Goal: Information Seeking & Learning: Learn about a topic

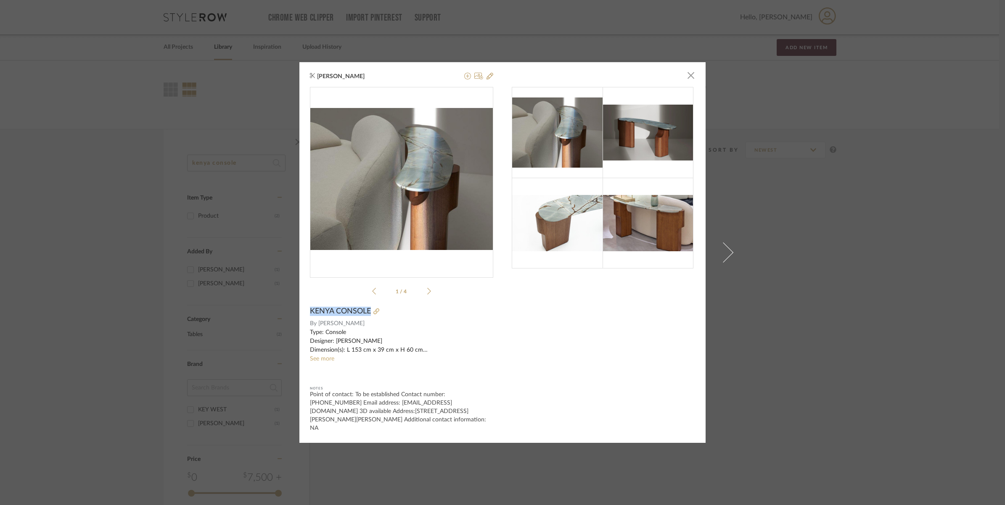
drag, startPoint x: 305, startPoint y: 312, endPoint x: 367, endPoint y: 314, distance: 61.4
click at [367, 314] on div "[PERSON_NAME] × 1 / 4 [GEOGRAPHIC_DATA] CONSOLE By [PERSON_NAME] See more Notes…" at bounding box center [502, 252] width 406 height 381
copy span "KENYA CONSOLE"
click at [625, 136] on img at bounding box center [647, 133] width 91 height 56
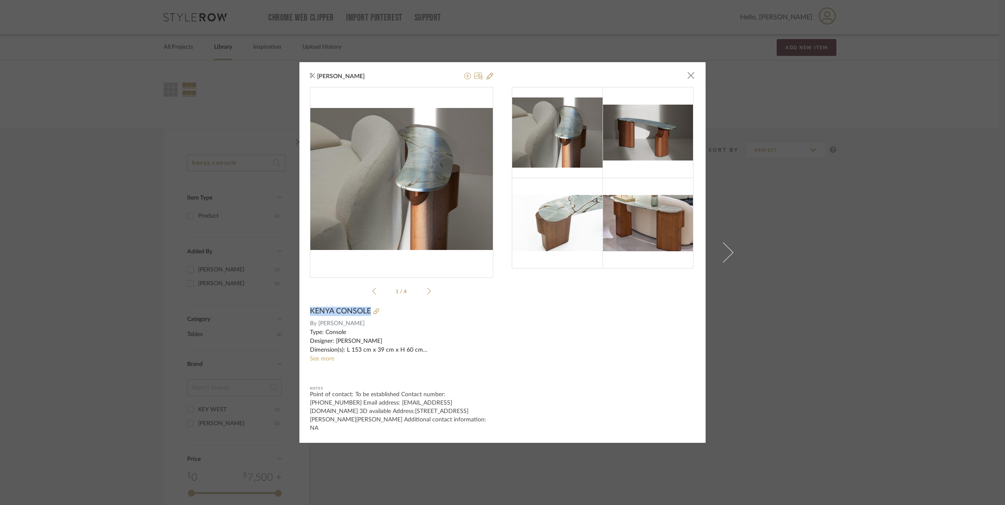
click at [423, 161] on img "0" at bounding box center [401, 179] width 183 height 142
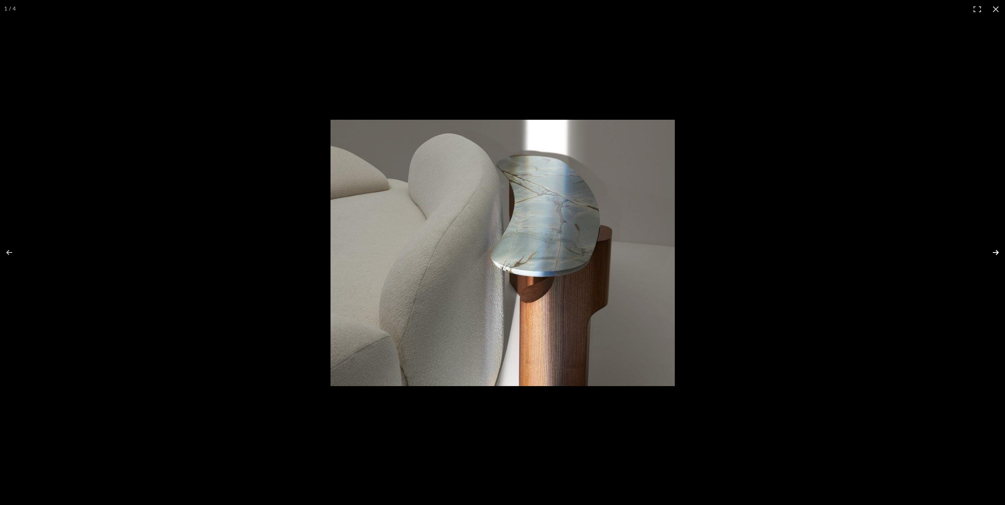
click at [990, 256] on button at bounding box center [989, 253] width 29 height 42
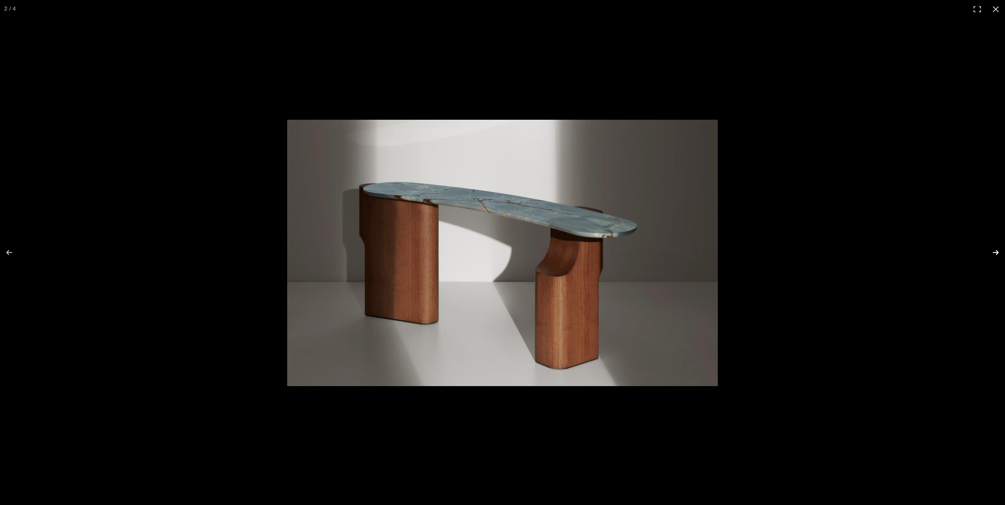
click at [990, 256] on button at bounding box center [989, 253] width 29 height 42
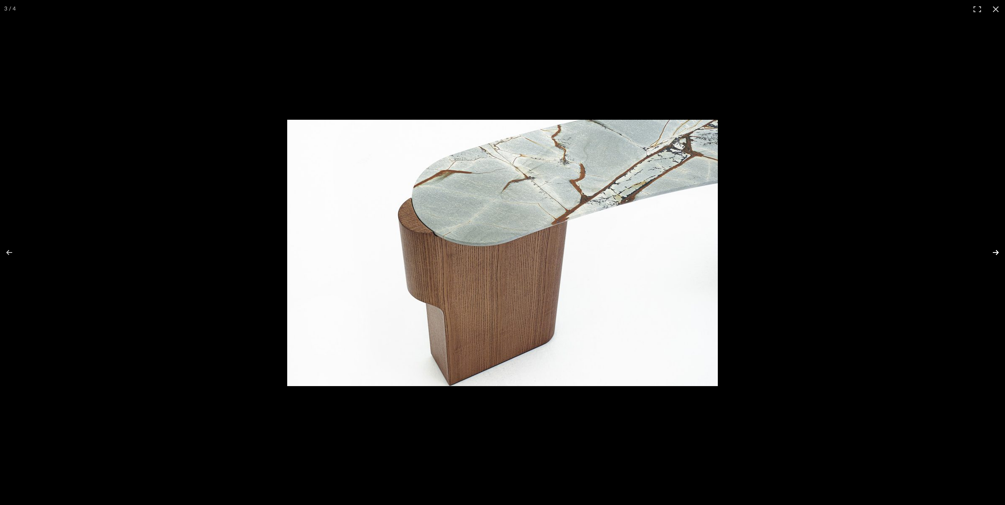
click at [990, 256] on button at bounding box center [989, 253] width 29 height 42
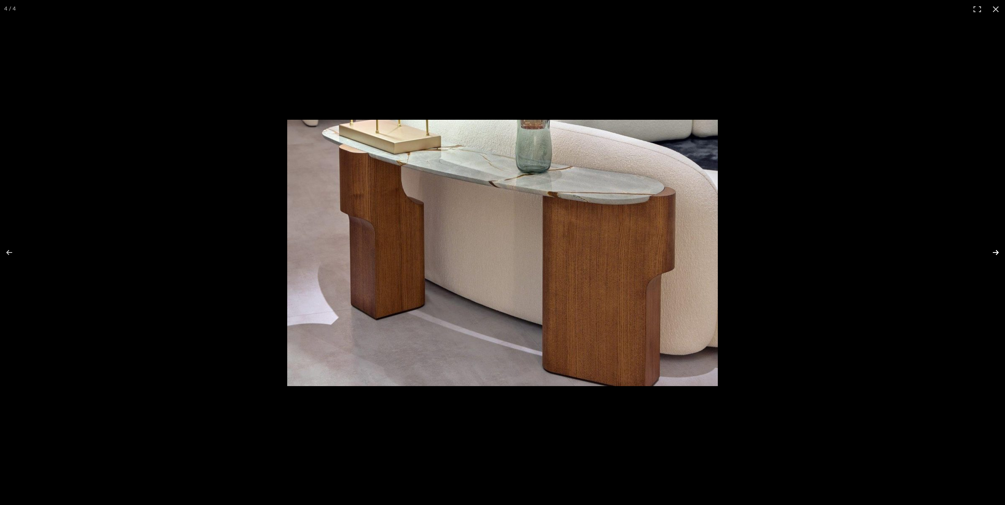
click at [999, 255] on button at bounding box center [989, 253] width 29 height 42
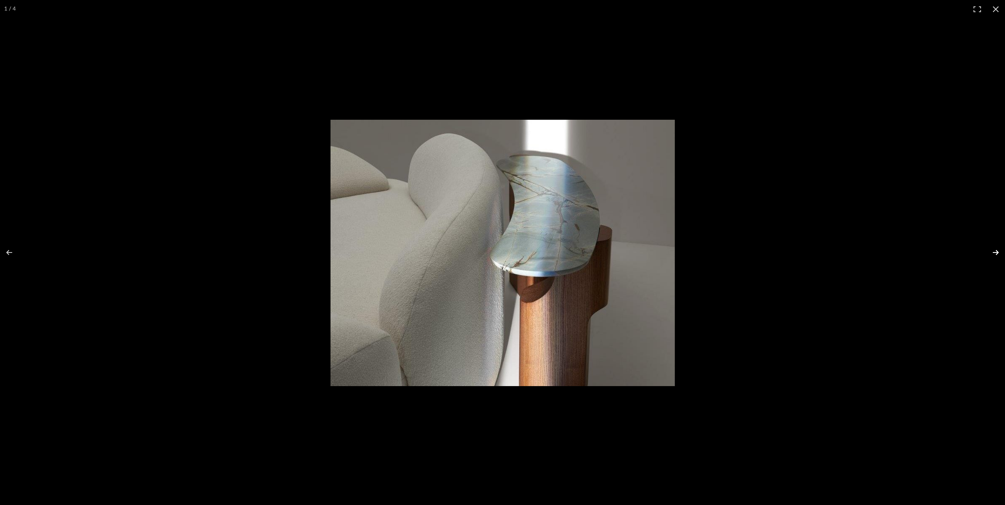
click at [999, 255] on button at bounding box center [989, 253] width 29 height 42
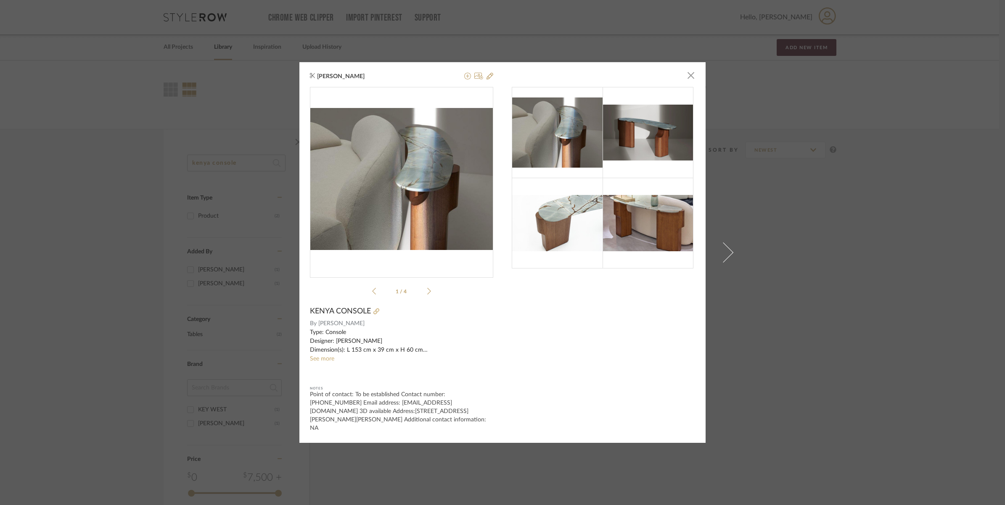
drag, startPoint x: 511, startPoint y: 300, endPoint x: 420, endPoint y: 265, distance: 96.9
click at [420, 265] on div "0" at bounding box center [401, 178] width 183 height 183
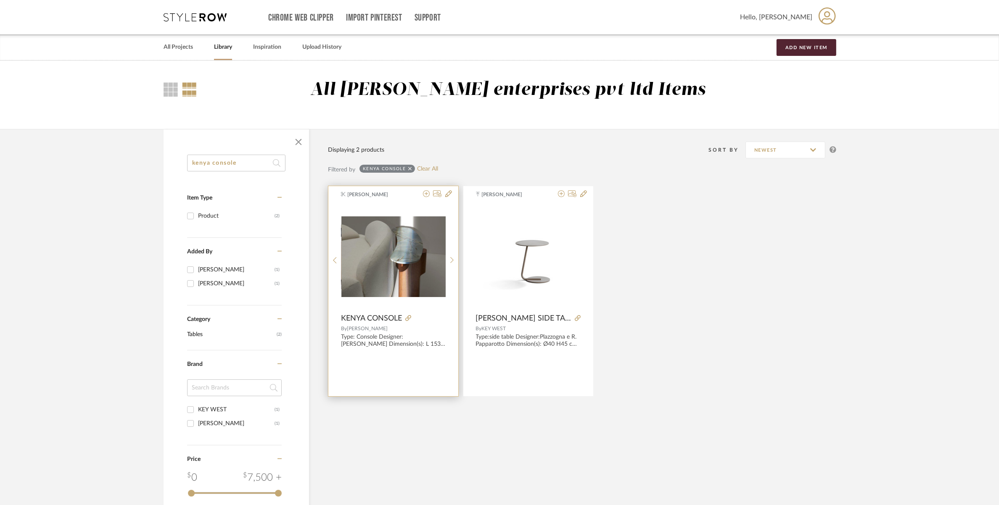
click at [383, 261] on img "0" at bounding box center [393, 257] width 104 height 81
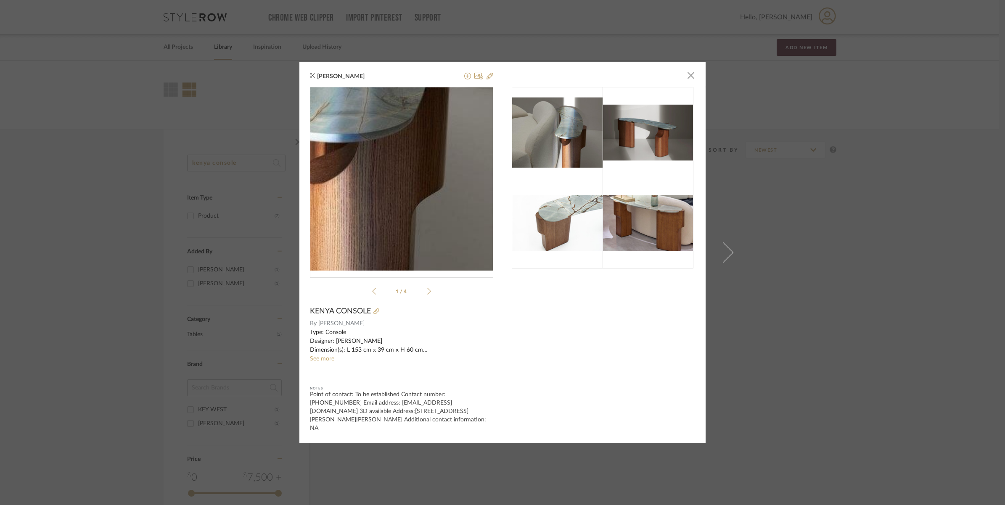
click at [441, 208] on img "0" at bounding box center [401, 179] width 183 height 142
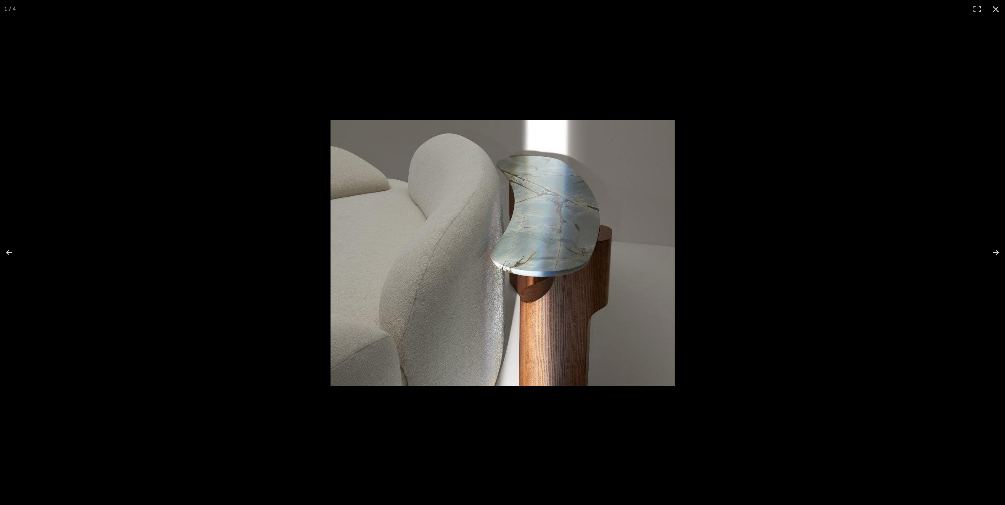
click at [633, 269] on img at bounding box center [502, 253] width 344 height 267
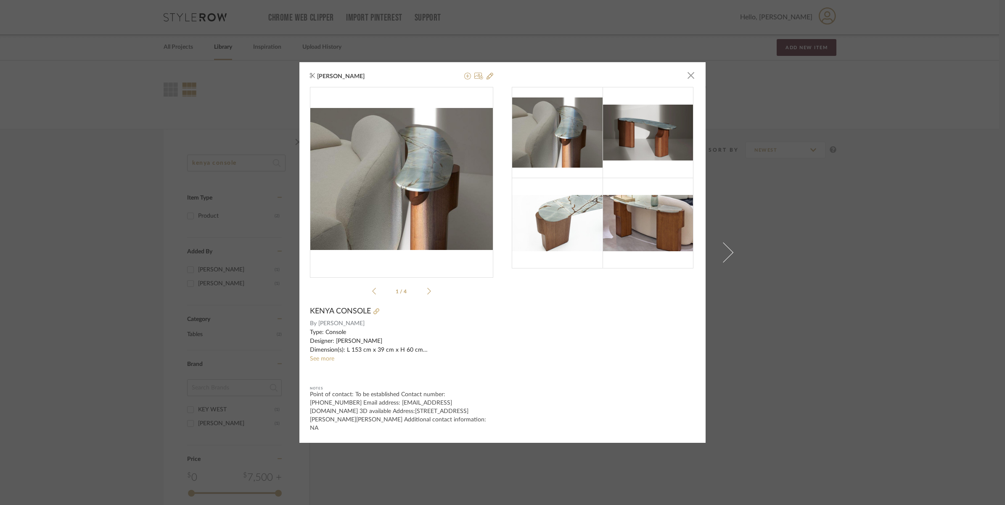
click at [629, 140] on img at bounding box center [647, 133] width 91 height 56
click at [423, 295] on li "1 / 4" at bounding box center [401, 291] width 51 height 10
click at [427, 295] on icon at bounding box center [429, 292] width 4 height 8
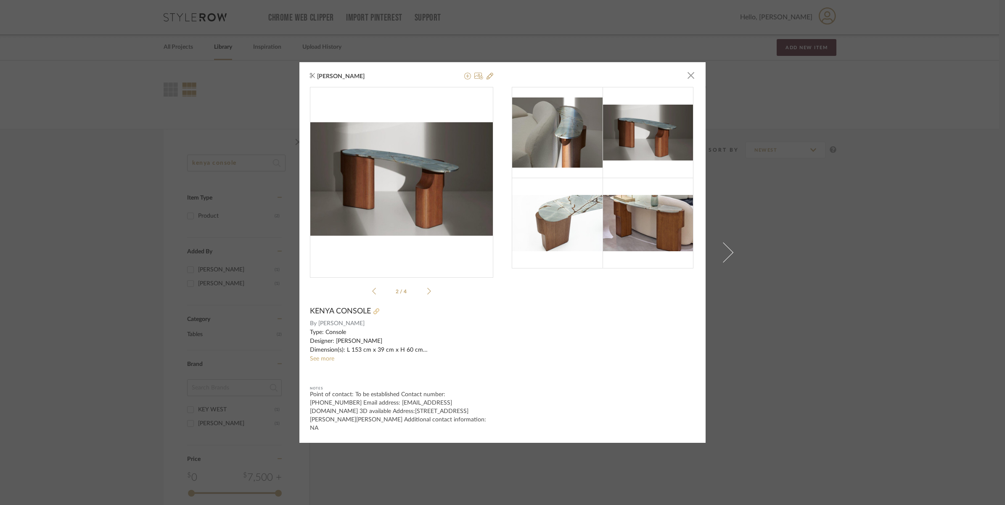
click at [373, 314] on icon at bounding box center [376, 312] width 6 height 6
